Goal: Find specific page/section: Find specific page/section

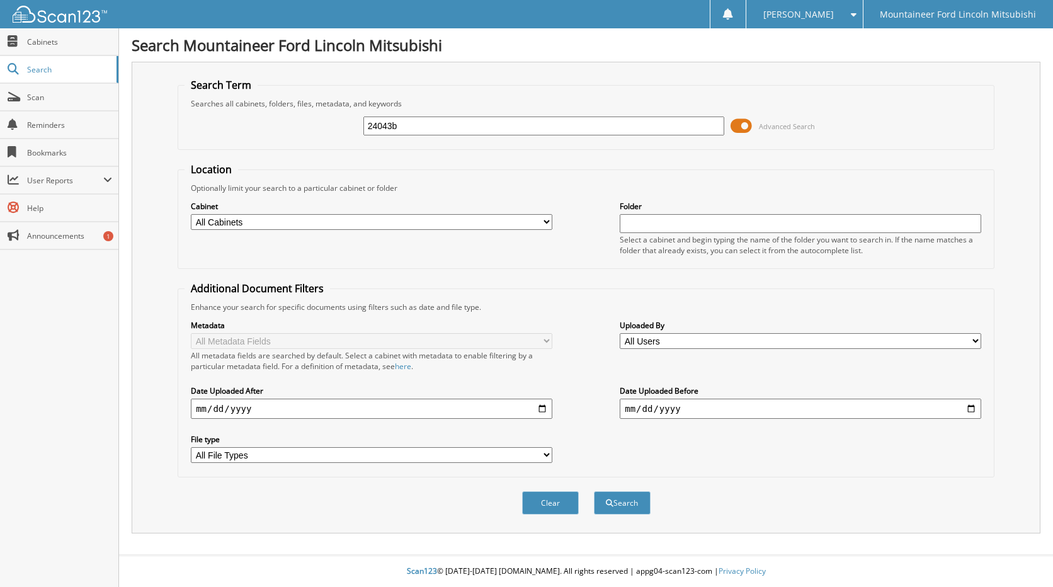
type input "24043b"
click at [594, 491] on button "Search" at bounding box center [622, 502] width 57 height 23
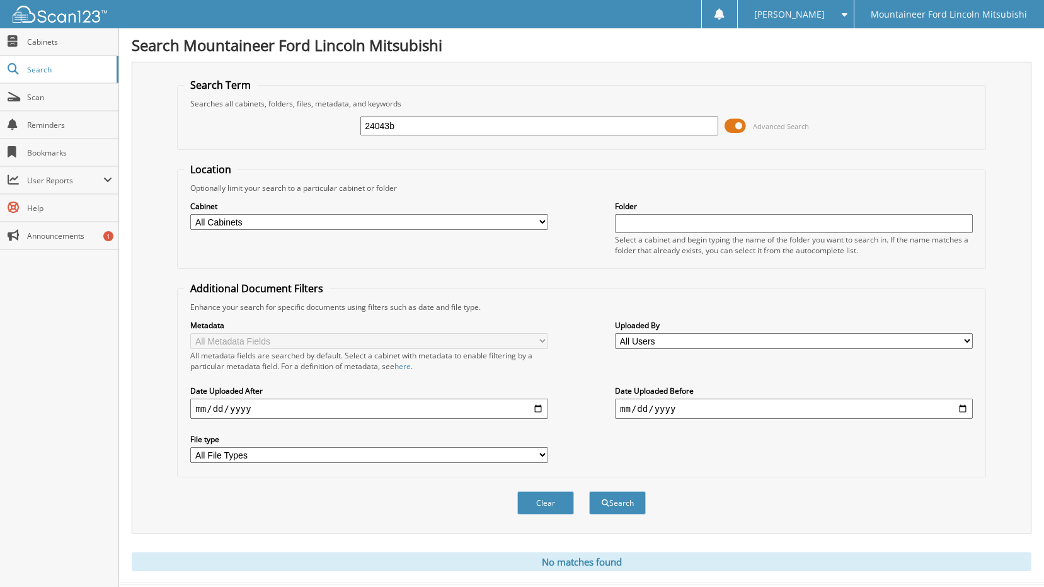
click at [730, 124] on span at bounding box center [734, 126] width 21 height 19
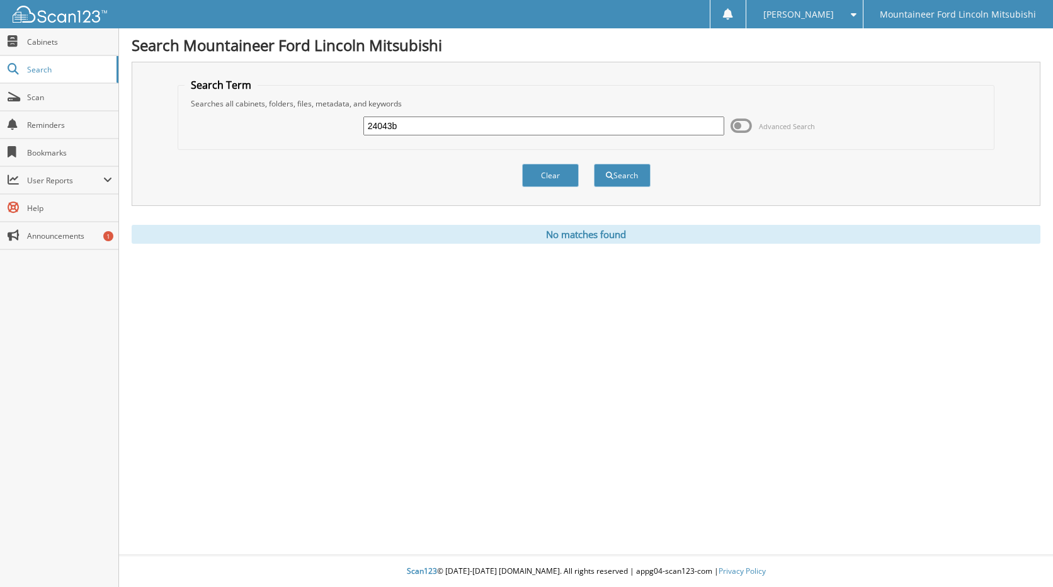
click at [447, 132] on input "24043b" at bounding box center [544, 126] width 362 height 19
type input "c & C"
click at [594, 164] on button "Search" at bounding box center [622, 175] width 57 height 23
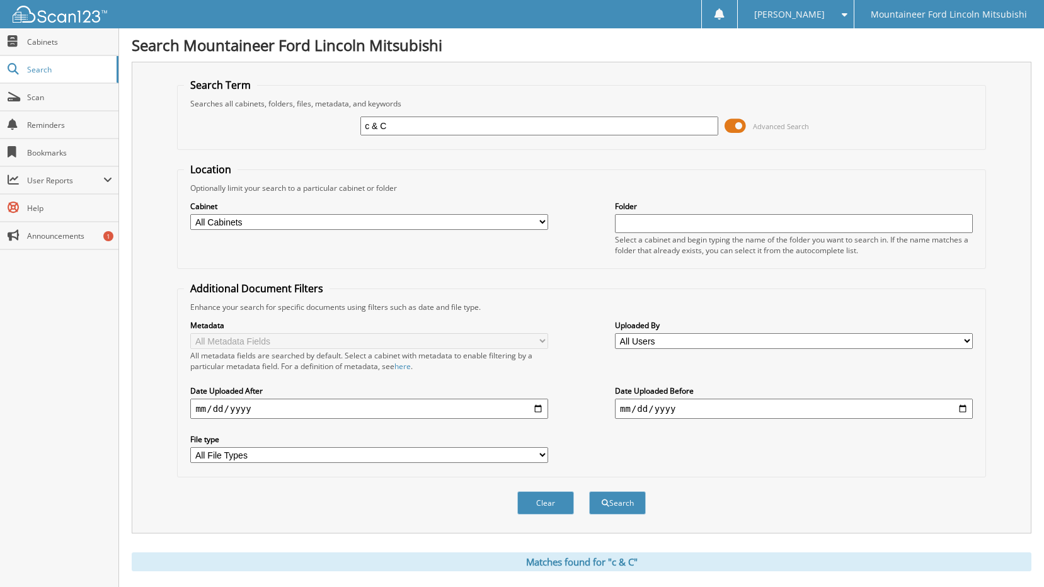
click at [741, 124] on span at bounding box center [734, 126] width 21 height 19
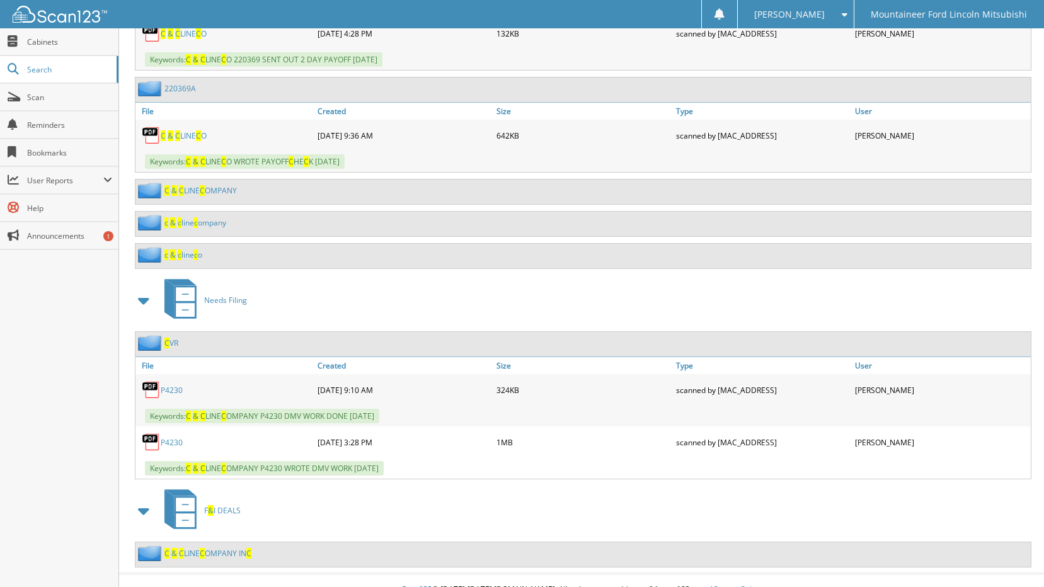
scroll to position [356, 0]
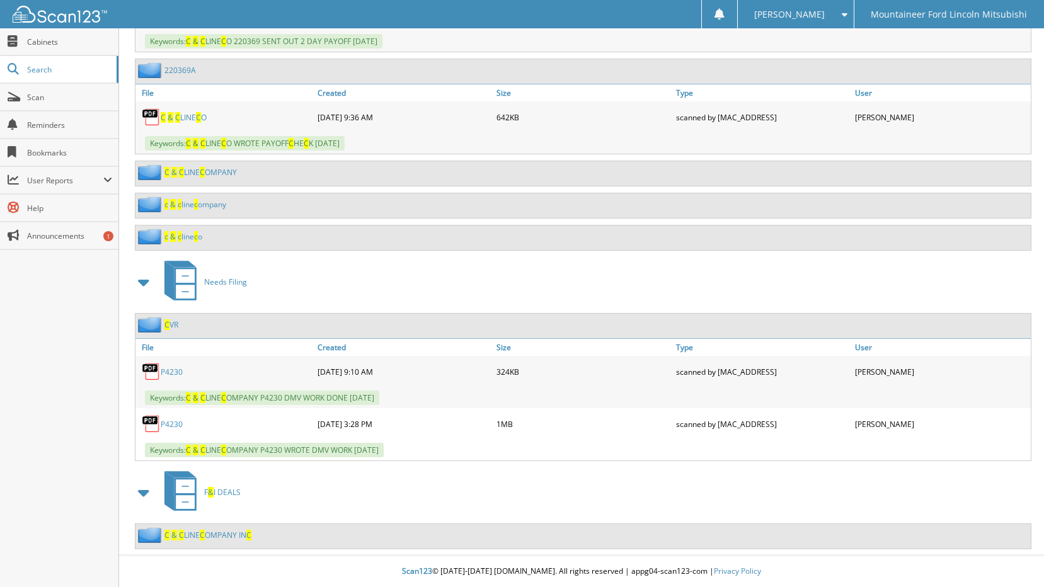
click at [217, 533] on link "C & C LINE C OMPANY IN C" at bounding box center [207, 535] width 87 height 11
